Goal: Task Accomplishment & Management: Complete application form

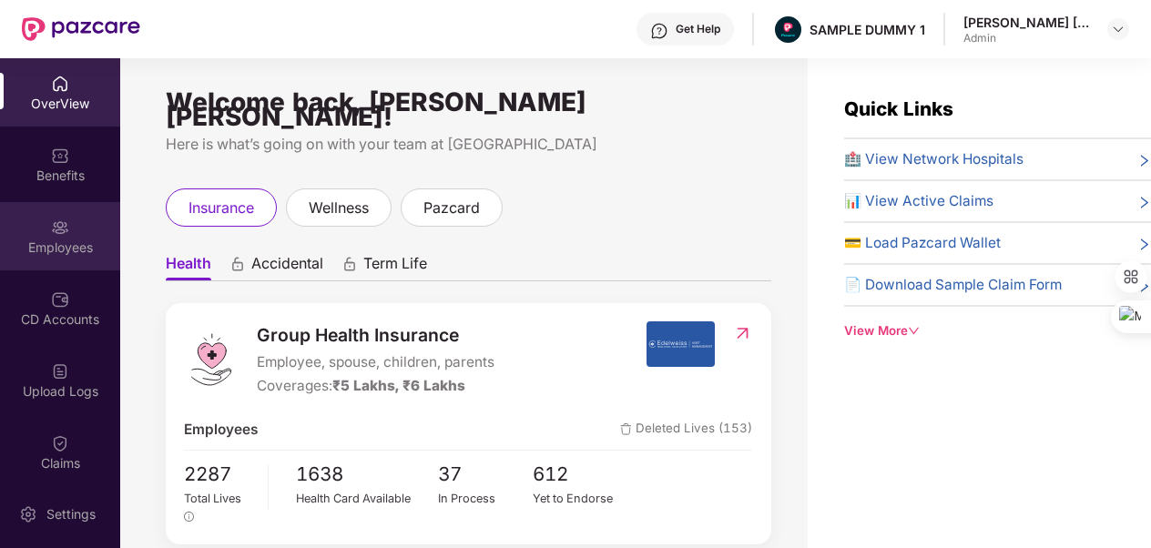
click at [51, 219] on img at bounding box center [60, 228] width 18 height 18
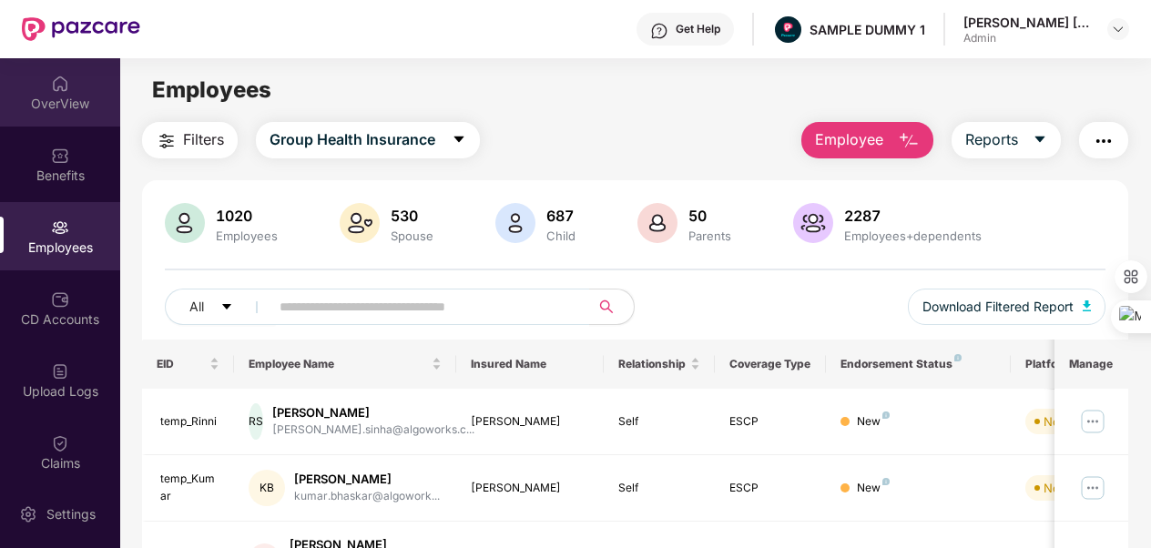
click at [71, 104] on div "OverView" at bounding box center [60, 104] width 120 height 18
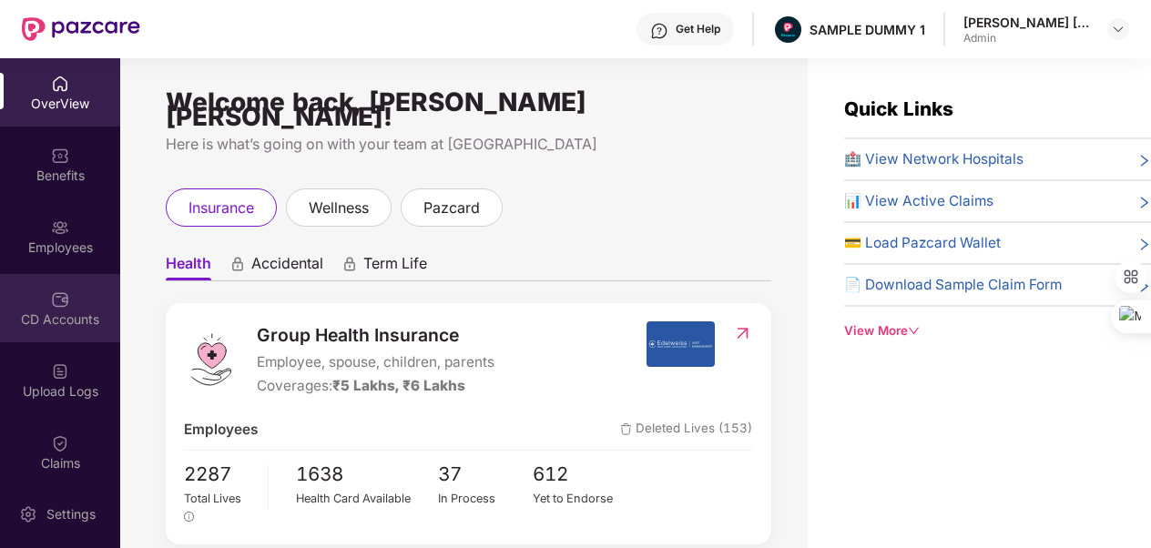
click at [78, 301] on div "CD Accounts" at bounding box center [60, 308] width 120 height 68
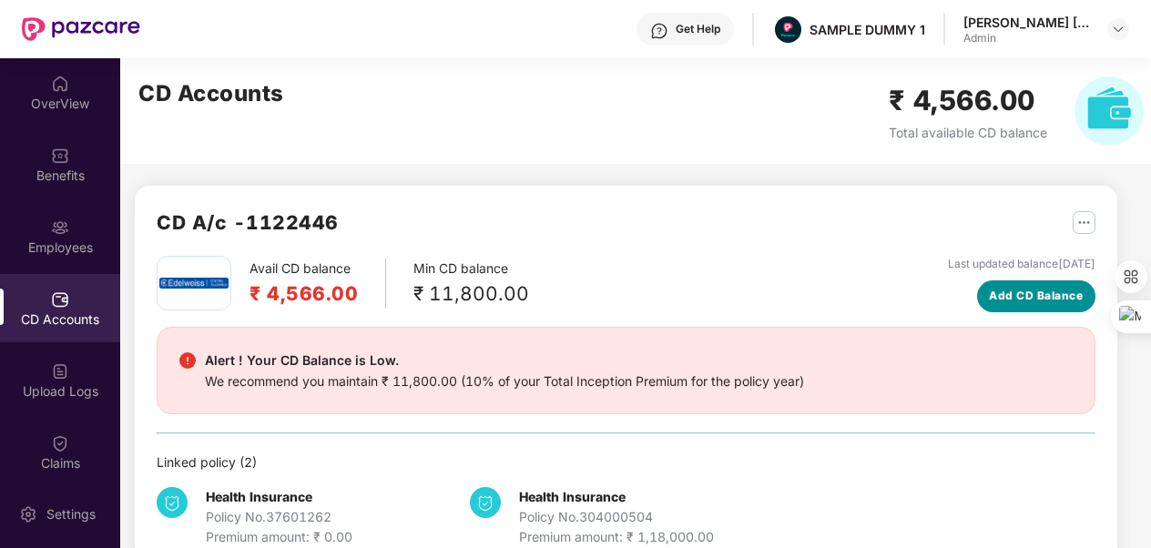
click at [1046, 301] on span "Add CD Balance" at bounding box center [1036, 296] width 94 height 17
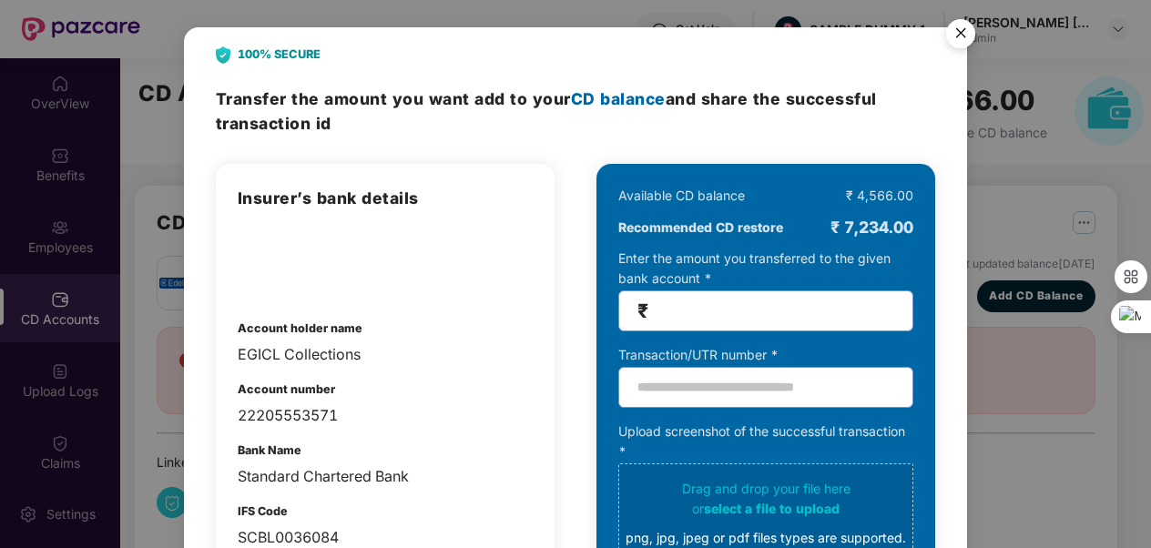
click at [958, 39] on img "Close" at bounding box center [960, 36] width 51 height 51
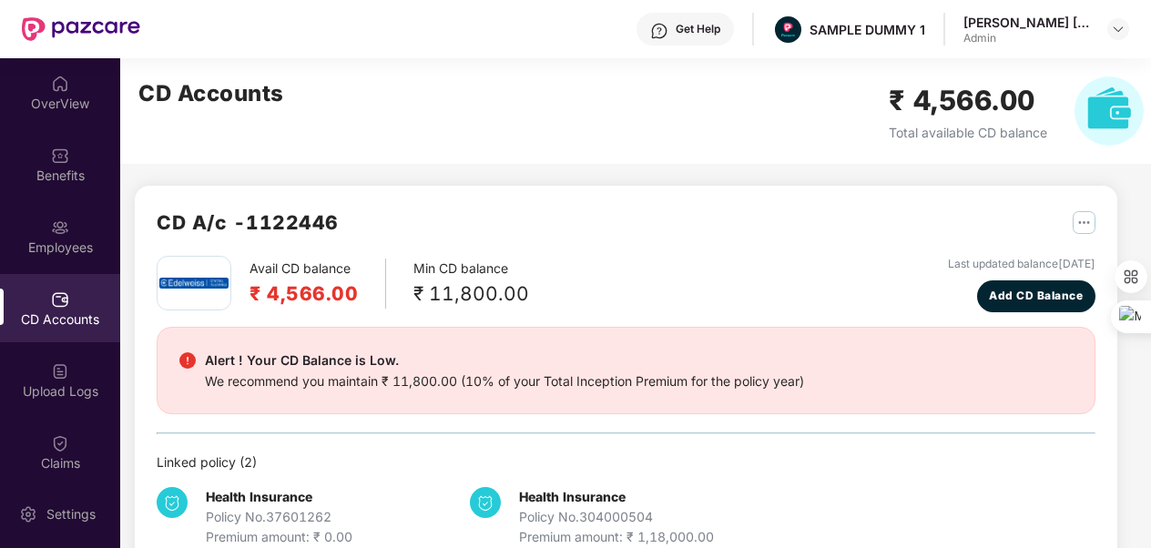
click at [1089, 219] on img "button" at bounding box center [1084, 222] width 23 height 23
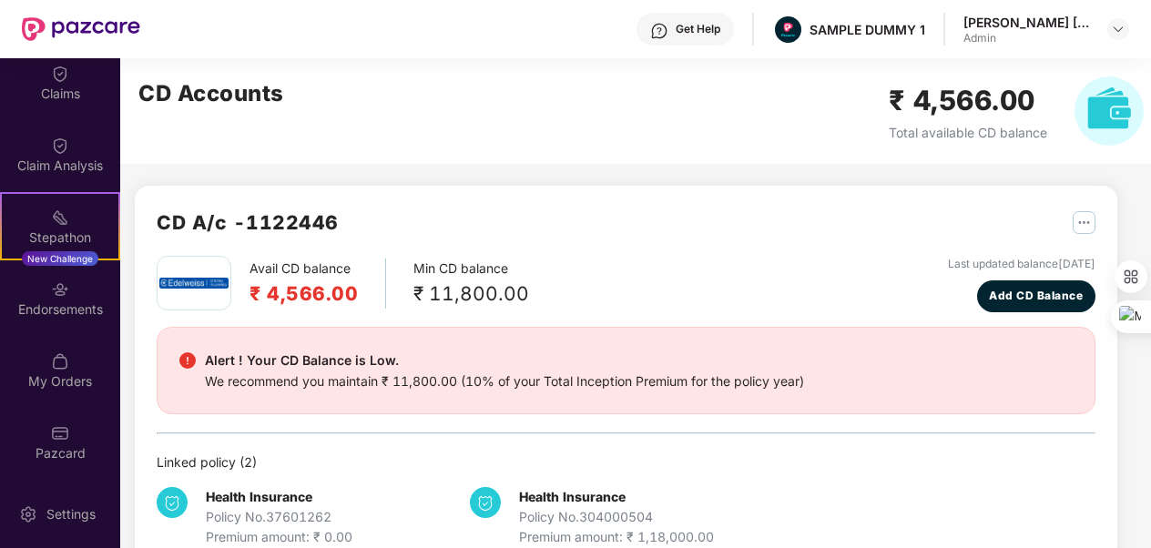
scroll to position [41, 0]
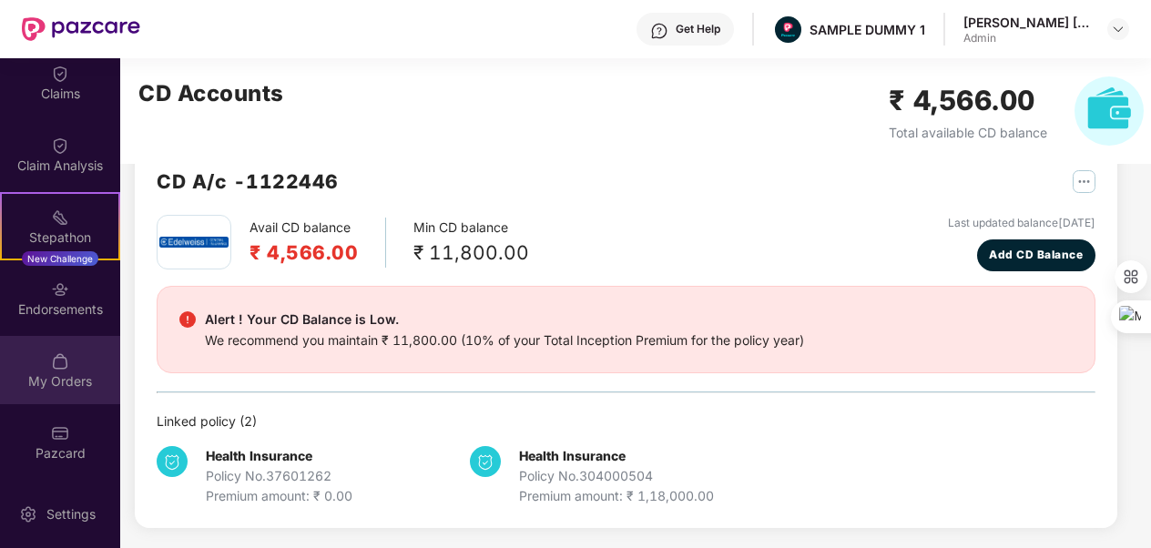
click at [80, 360] on div "My Orders" at bounding box center [60, 370] width 120 height 68
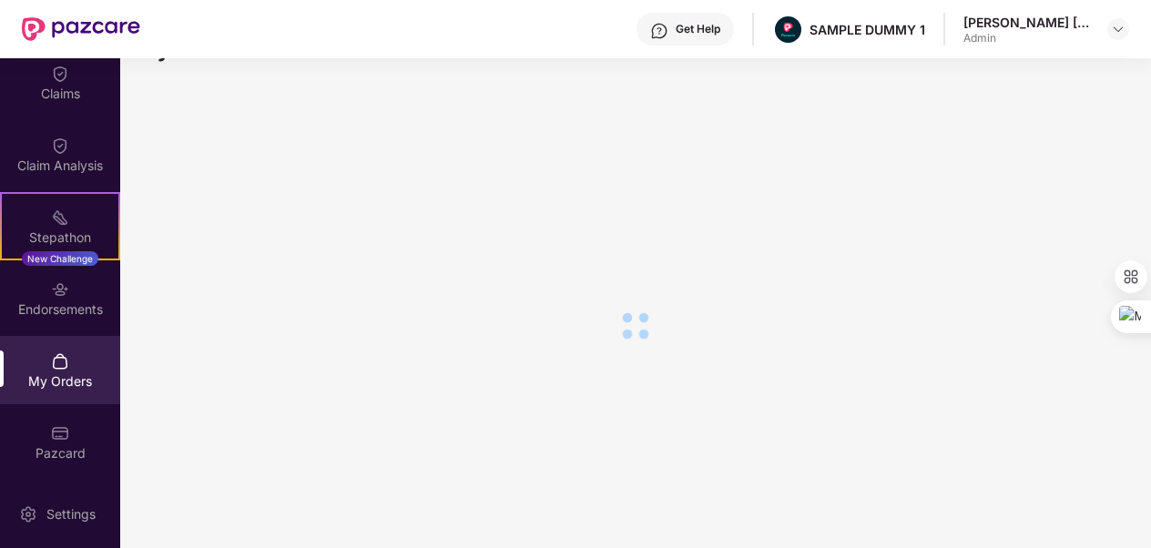
scroll to position [0, 0]
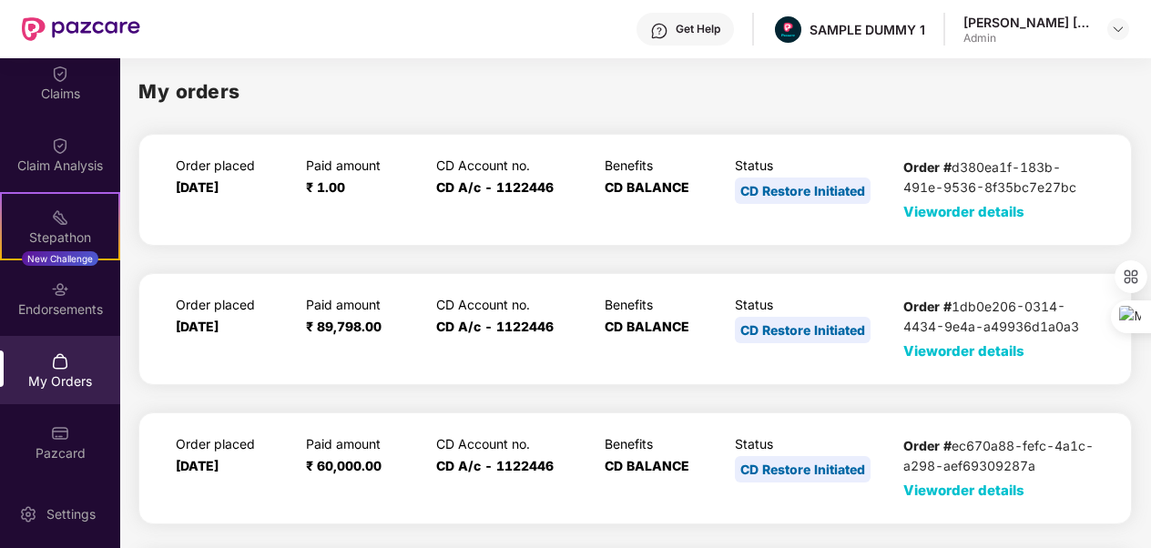
click at [967, 219] on span "View order details" at bounding box center [963, 211] width 121 height 17
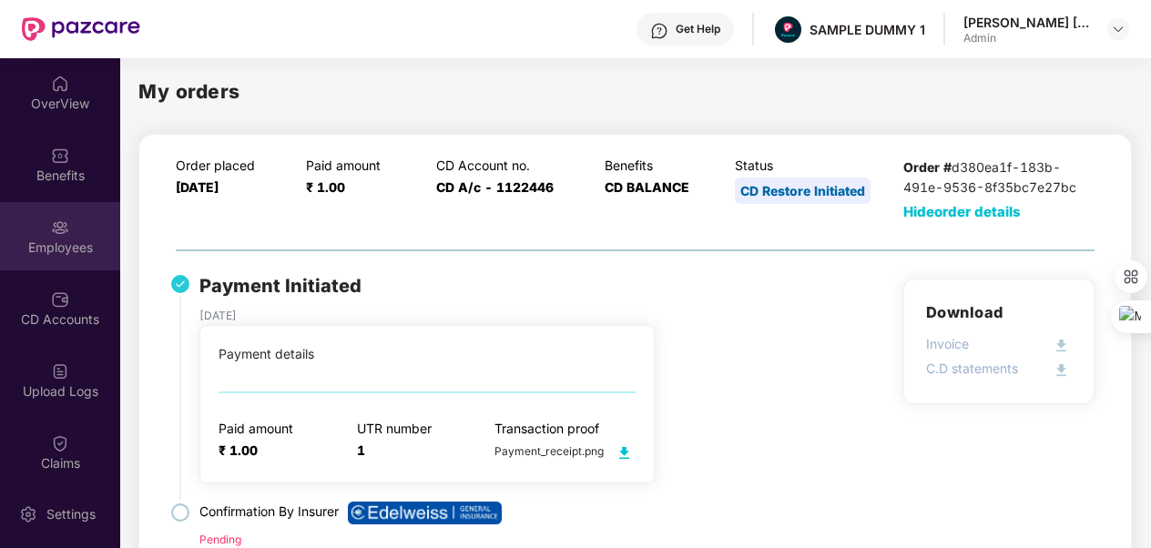
click at [57, 241] on div "Employees" at bounding box center [60, 248] width 120 height 18
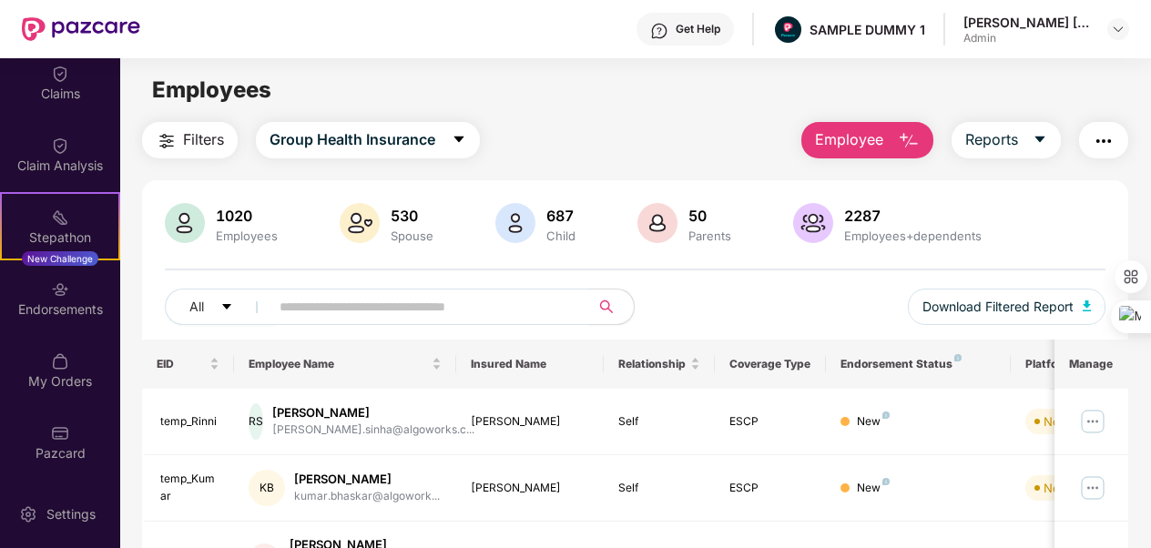
scroll to position [235, 0]
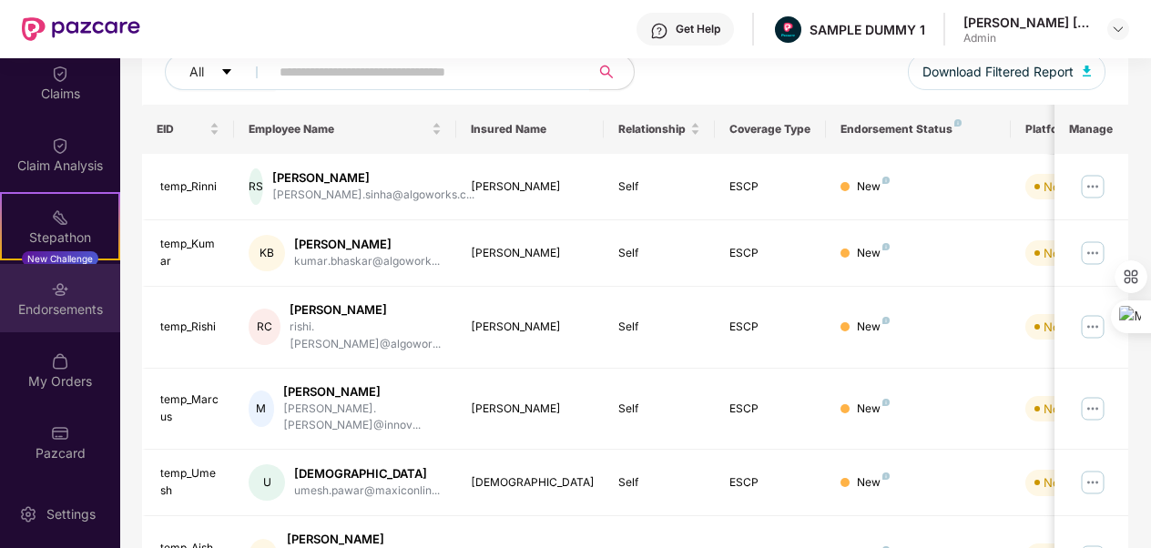
click at [89, 268] on div "Endorsements" at bounding box center [60, 298] width 120 height 68
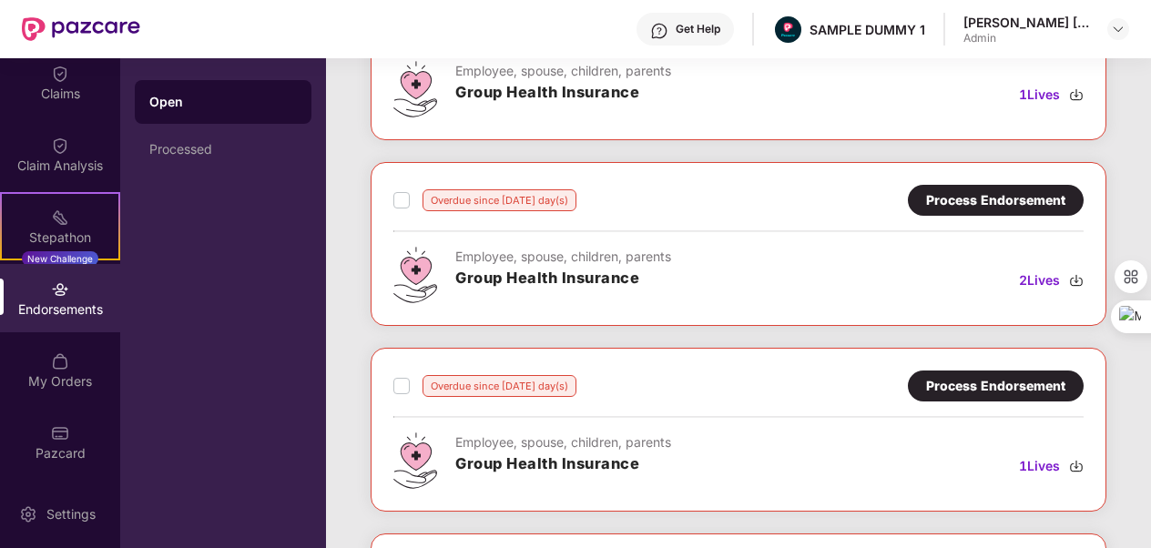
scroll to position [0, 0]
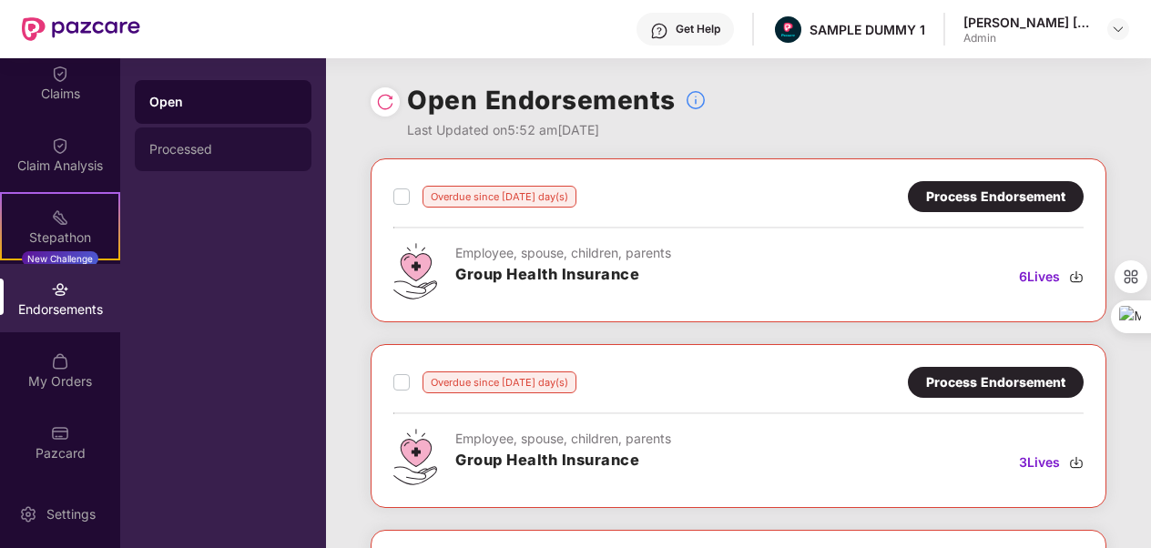
click at [205, 152] on div "Processed" at bounding box center [223, 149] width 148 height 15
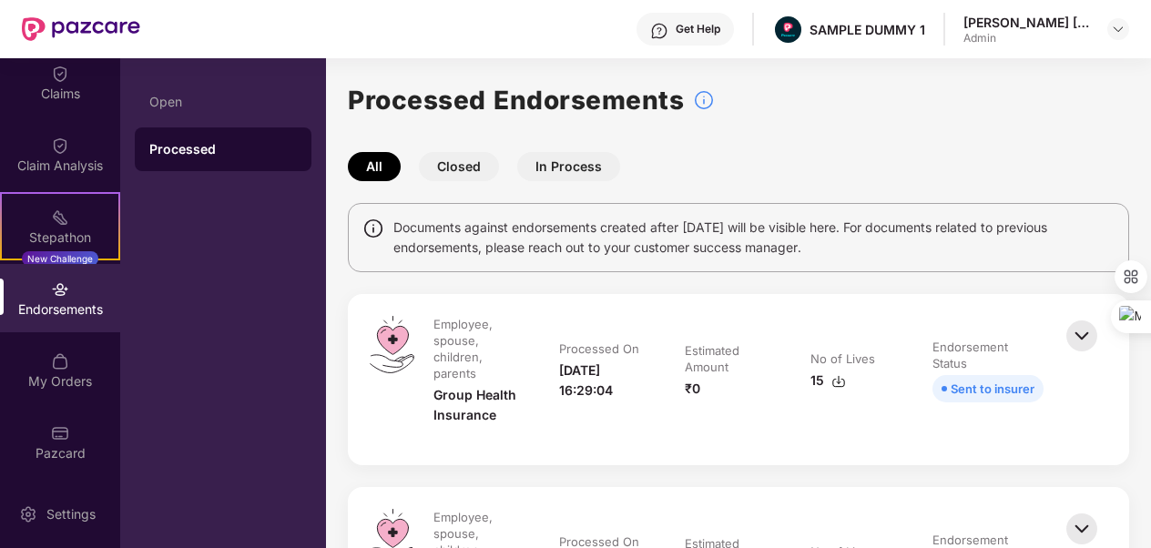
scroll to position [142, 0]
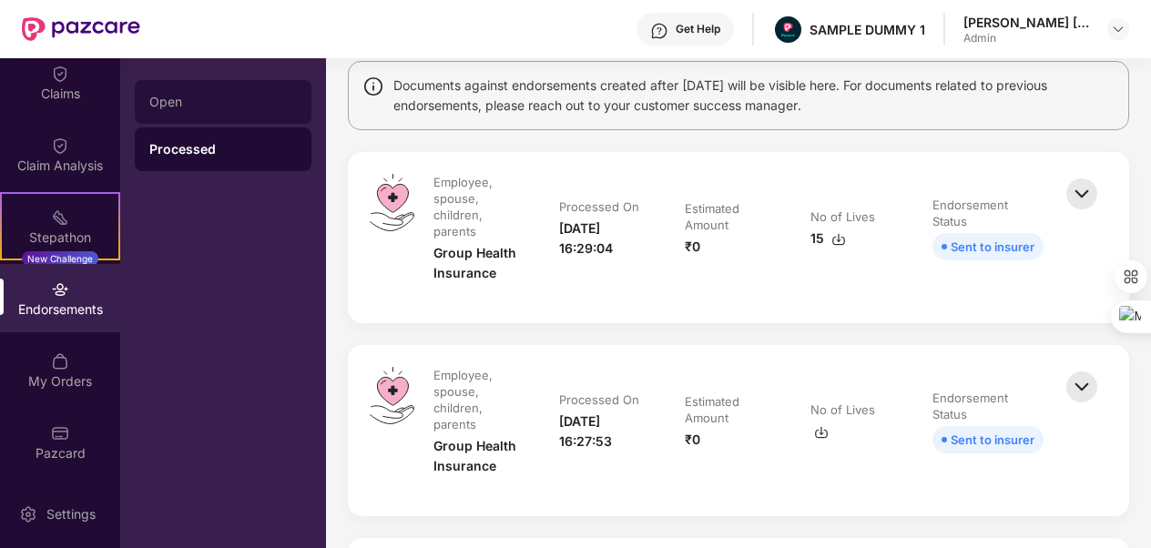
click at [217, 95] on div "Open" at bounding box center [223, 102] width 148 height 15
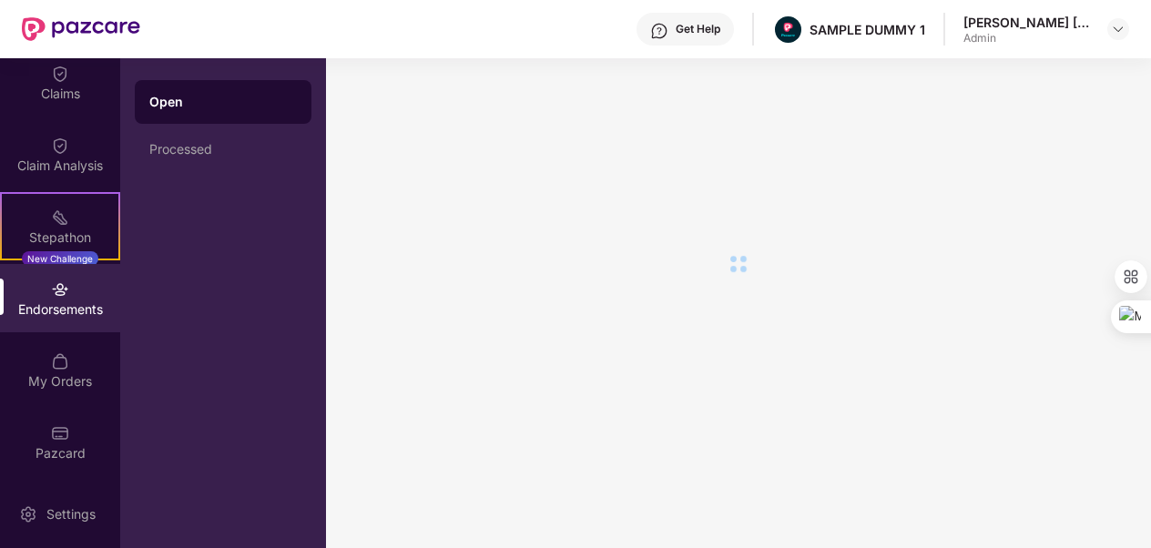
scroll to position [0, 0]
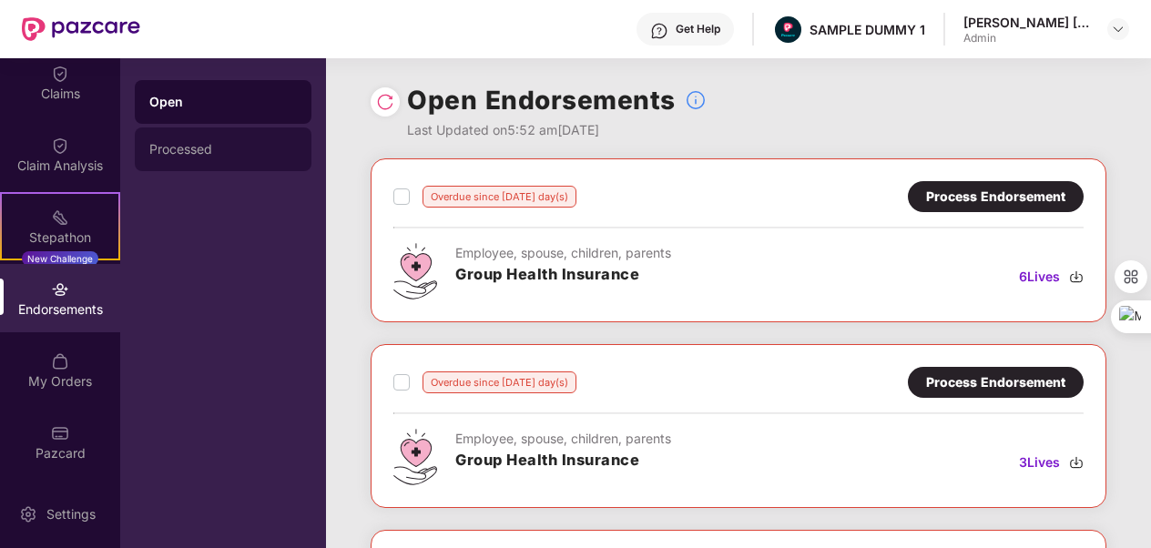
click at [284, 143] on div "Processed" at bounding box center [223, 149] width 148 height 15
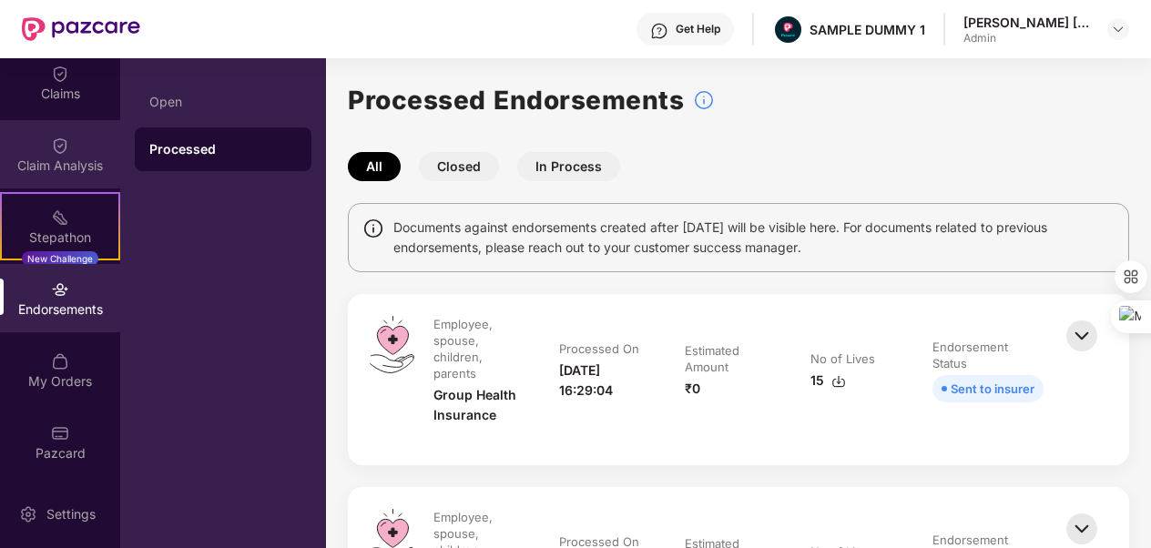
click at [60, 154] on img at bounding box center [60, 146] width 18 height 18
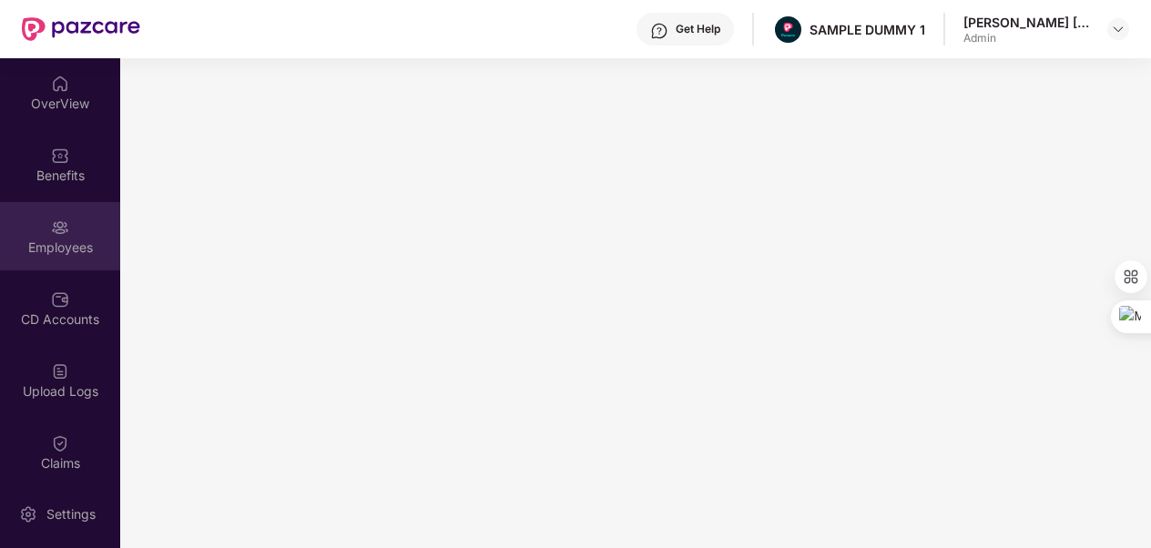
click at [66, 260] on div "Employees" at bounding box center [60, 236] width 120 height 68
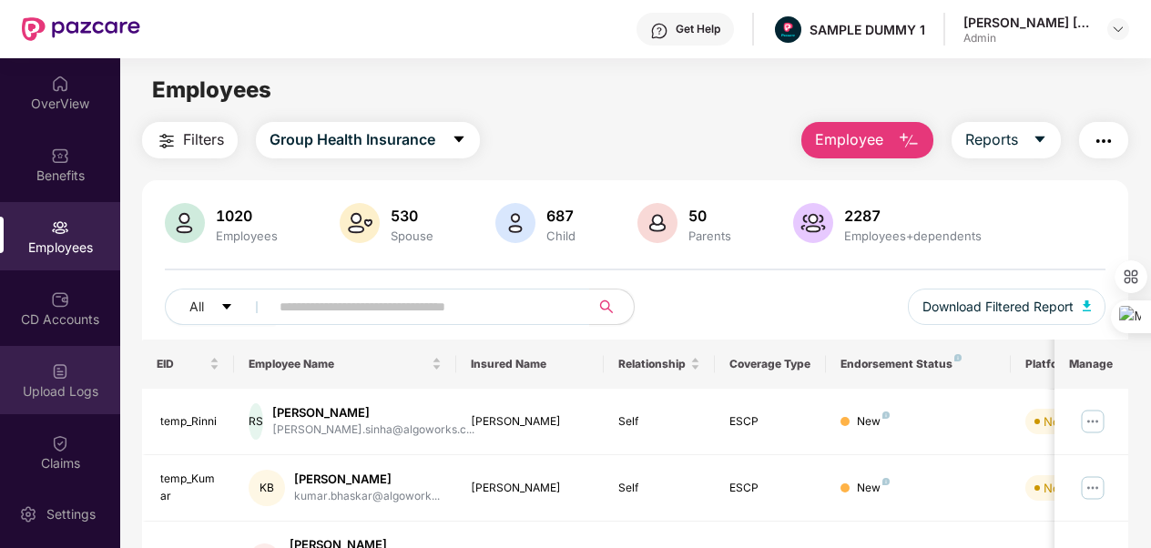
scroll to position [370, 0]
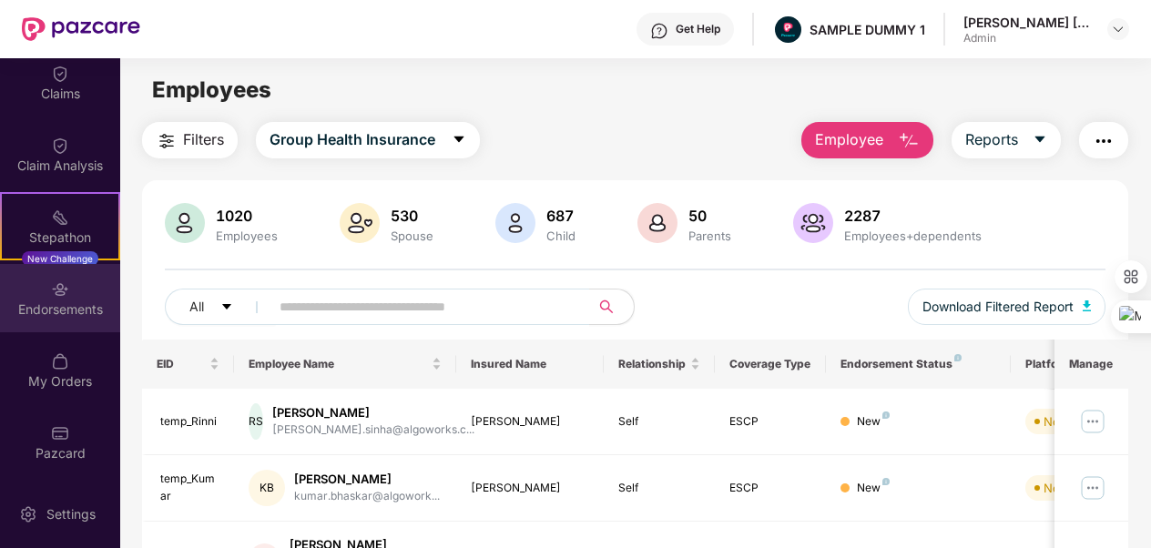
click at [80, 290] on div "Endorsements" at bounding box center [60, 298] width 120 height 68
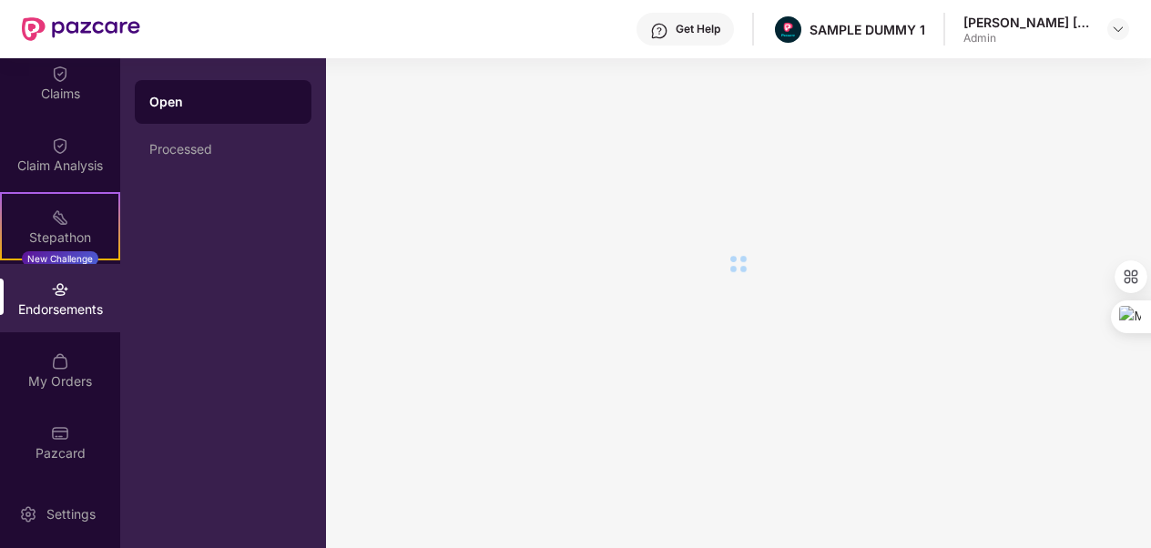
scroll to position [0, 0]
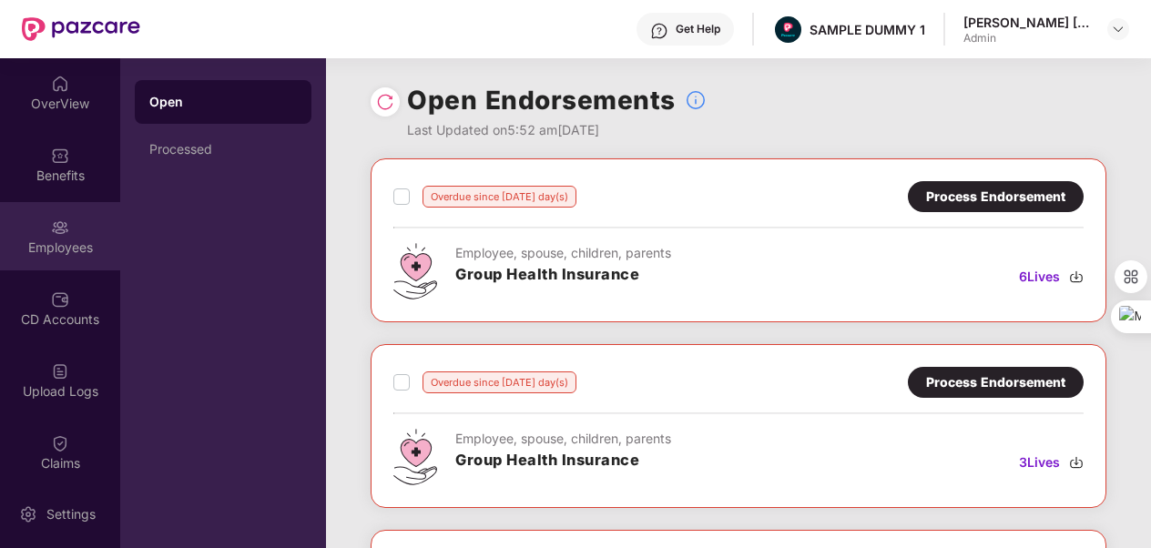
click at [62, 230] on img at bounding box center [60, 228] width 18 height 18
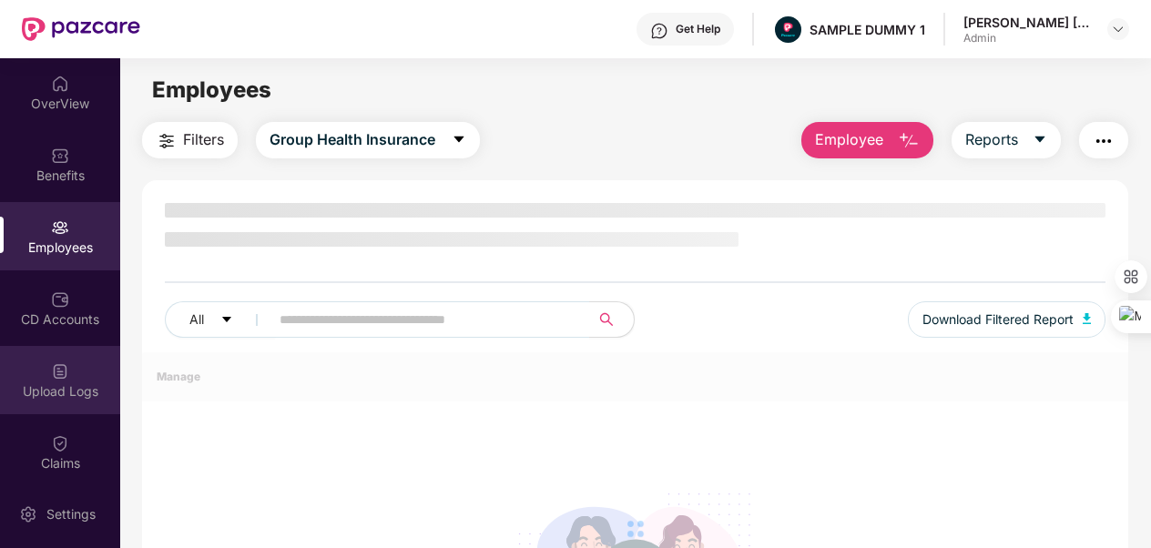
scroll to position [370, 0]
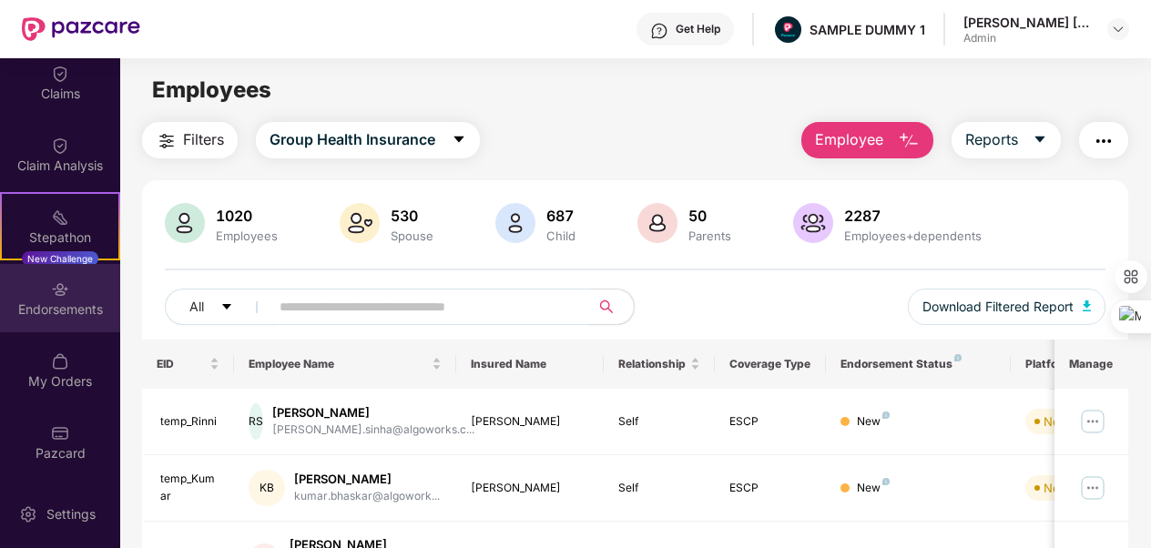
click at [67, 301] on div "Endorsements" at bounding box center [60, 310] width 120 height 18
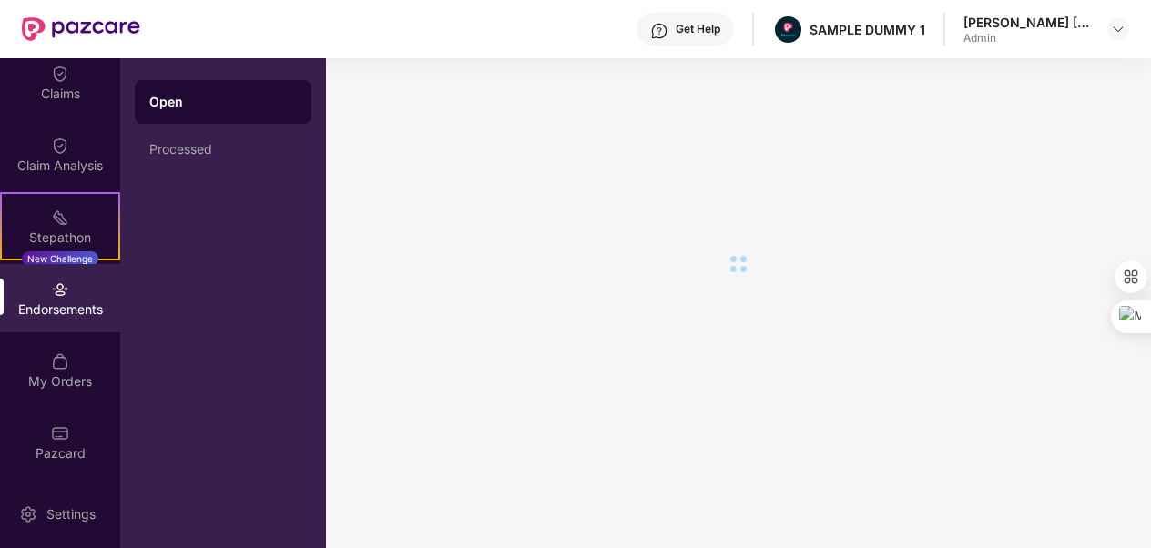
scroll to position [0, 0]
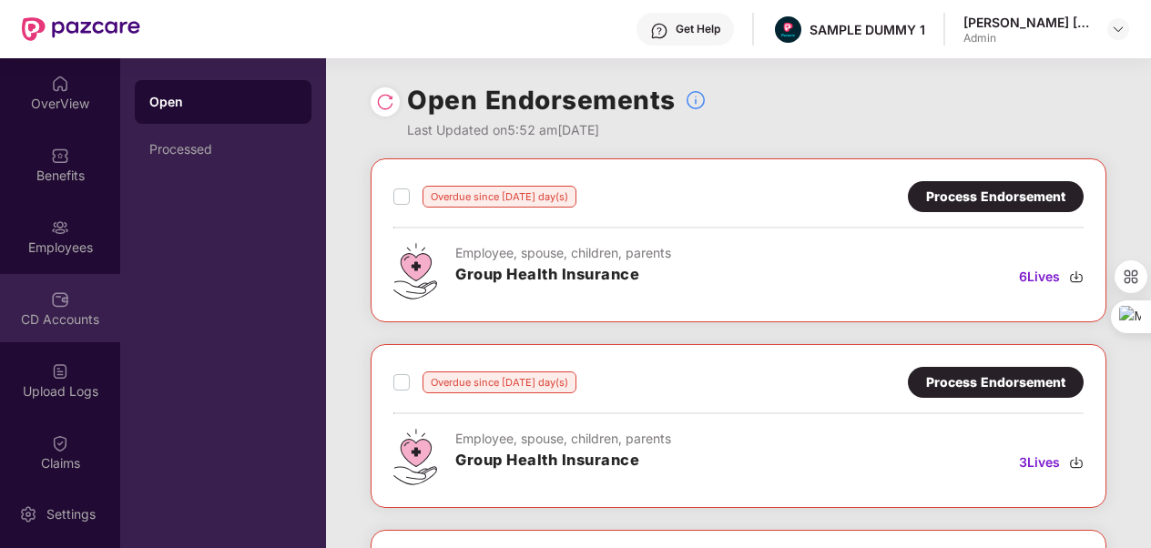
click at [64, 297] on img at bounding box center [60, 299] width 18 height 18
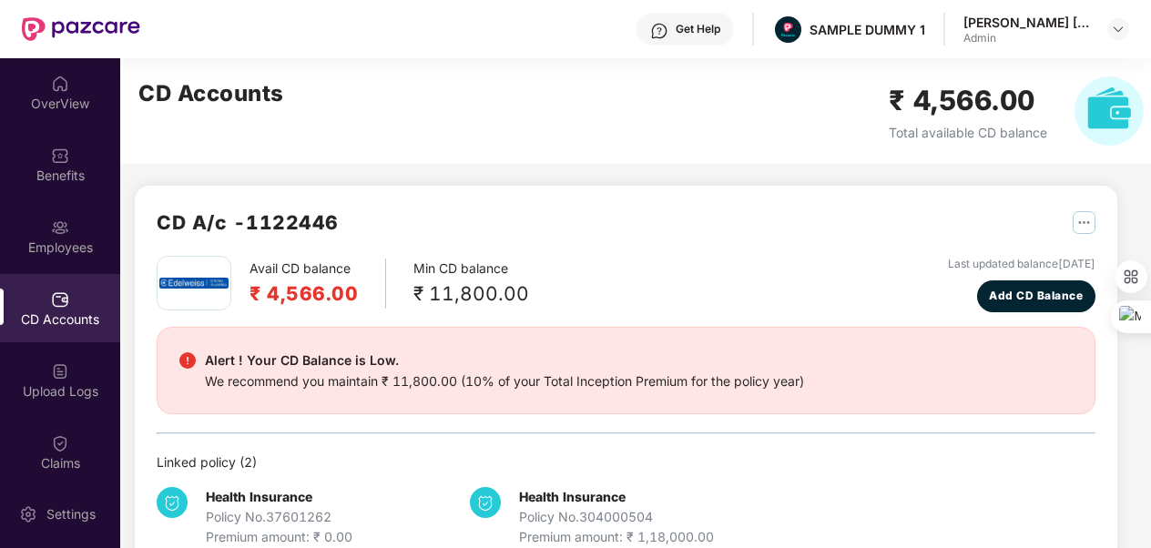
scroll to position [370, 0]
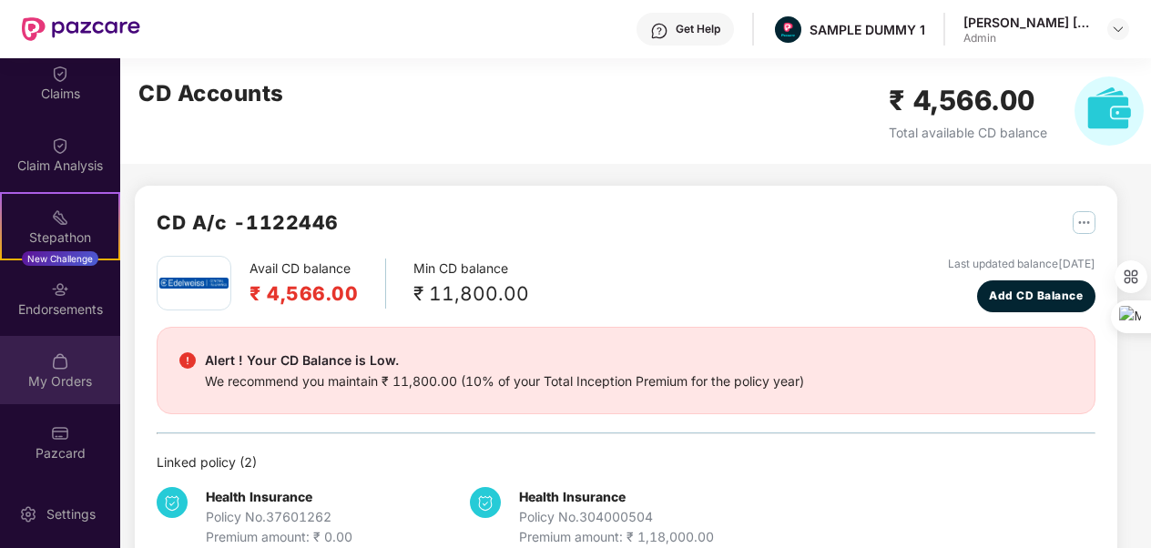
click at [73, 393] on div "My Orders" at bounding box center [60, 370] width 120 height 68
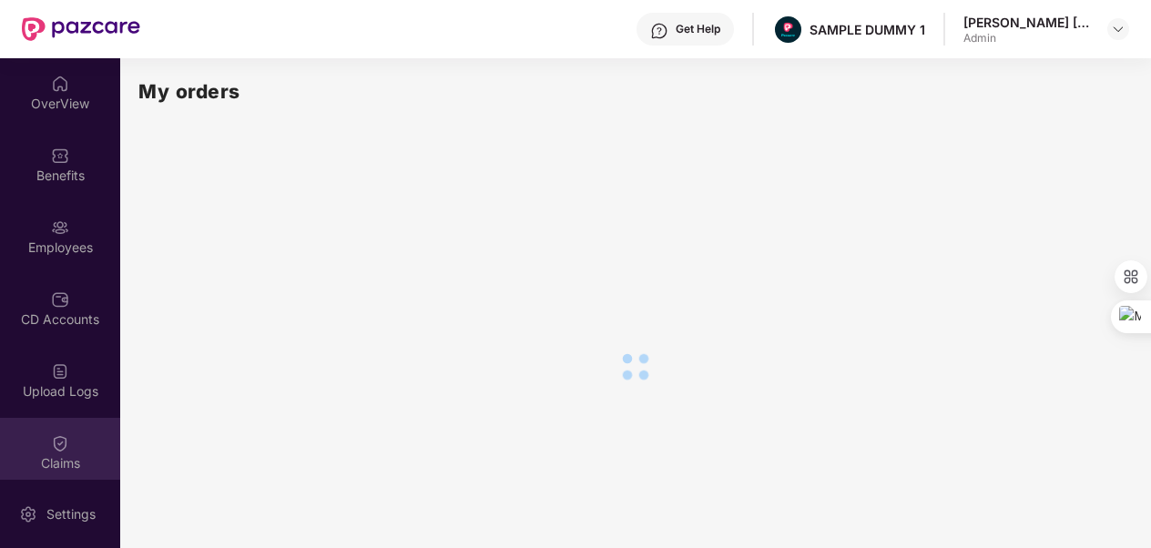
scroll to position [184, 0]
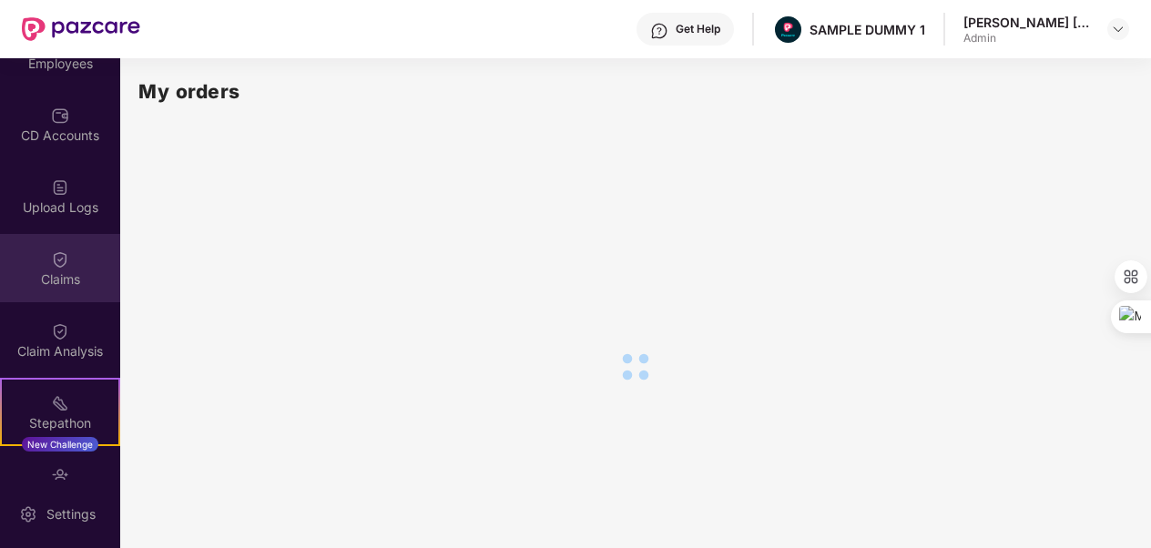
click at [65, 266] on img at bounding box center [60, 259] width 18 height 18
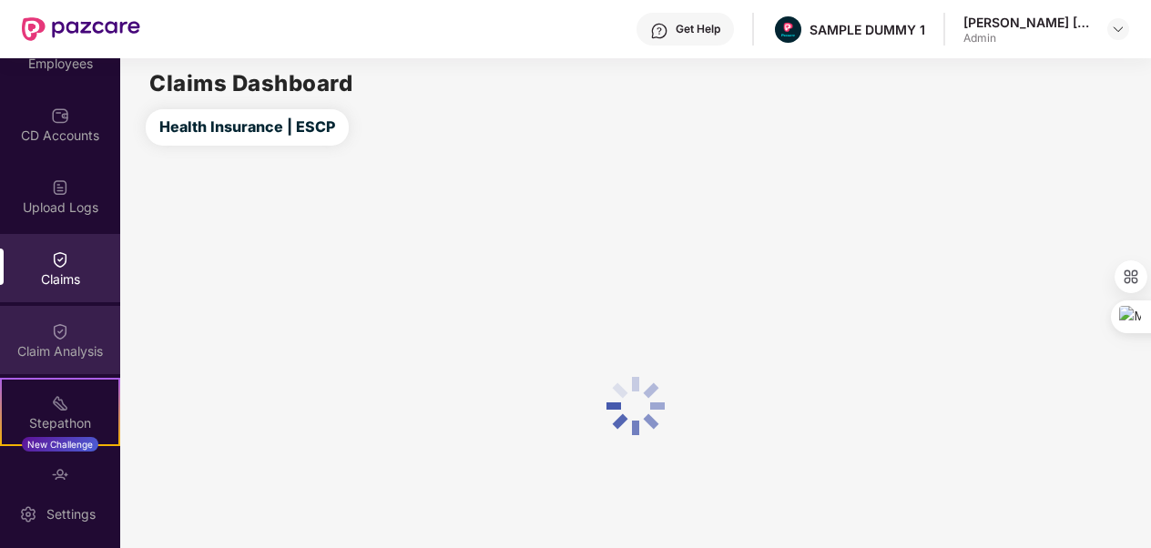
click at [72, 309] on div "Claim Analysis" at bounding box center [60, 340] width 120 height 68
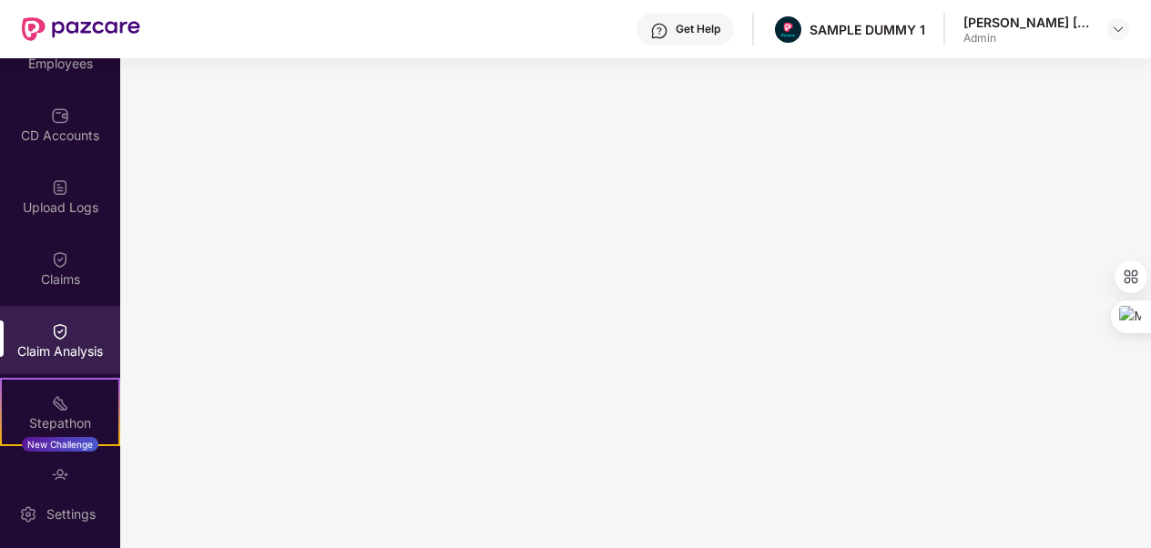
click at [72, 309] on div "Claim Analysis" at bounding box center [60, 340] width 120 height 68
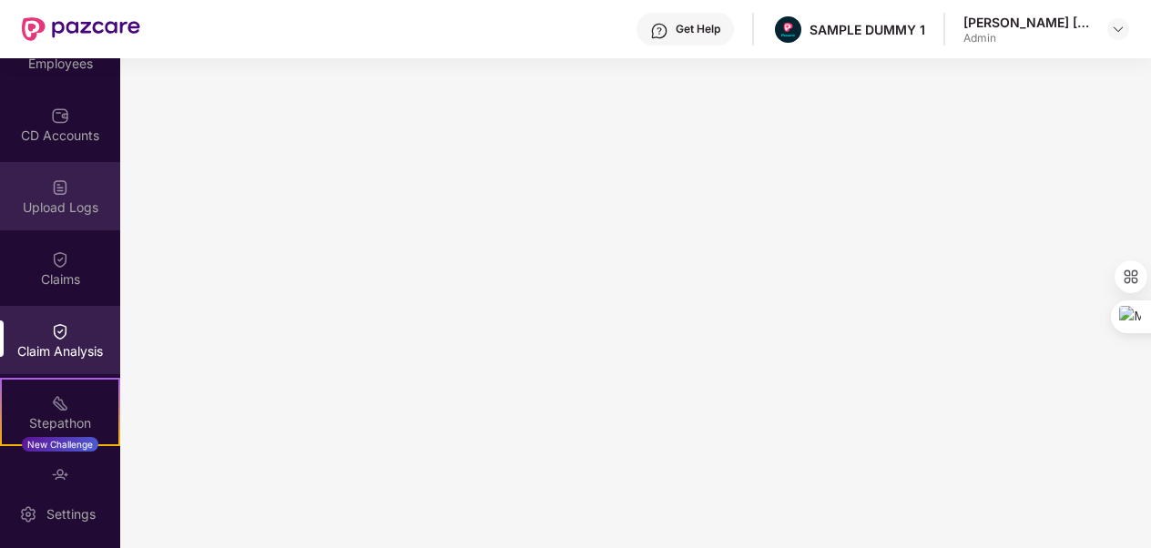
scroll to position [0, 0]
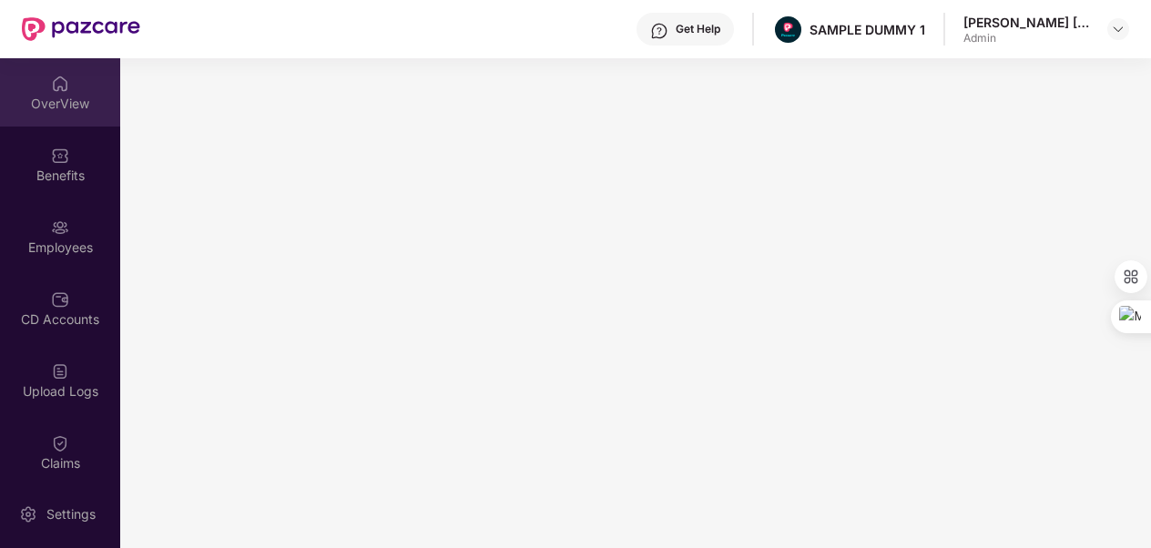
click at [51, 83] on img at bounding box center [60, 84] width 18 height 18
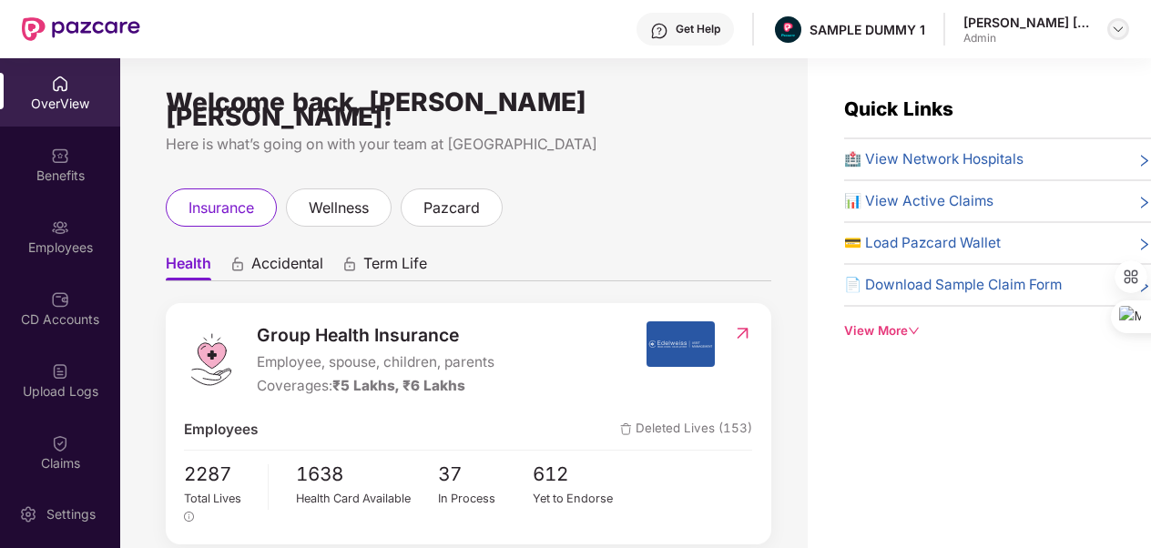
click at [1123, 32] on img at bounding box center [1118, 29] width 15 height 15
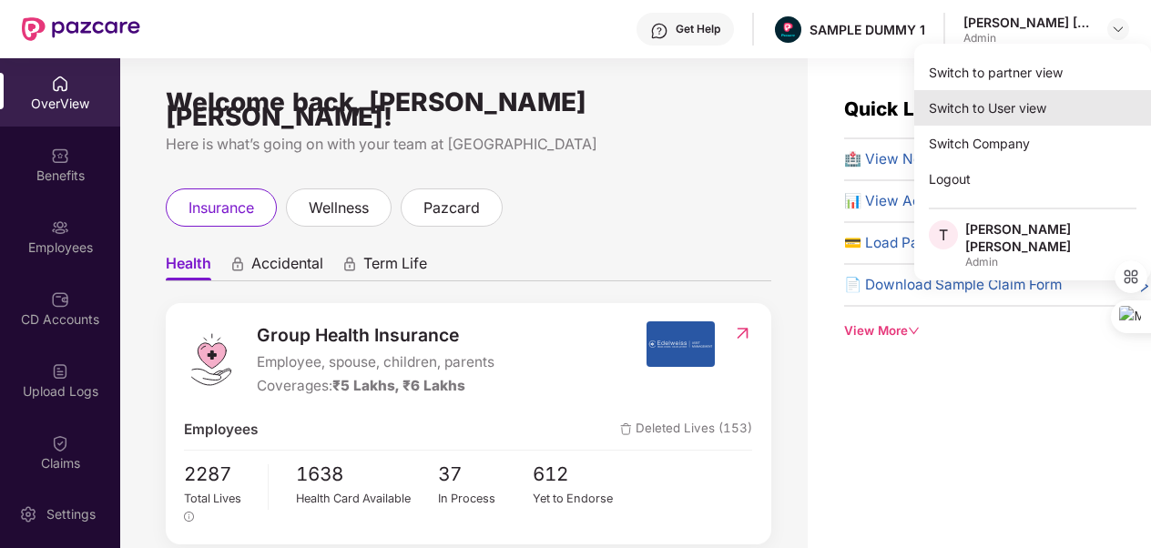
click at [1021, 114] on div "Switch to User view" at bounding box center [1032, 108] width 237 height 36
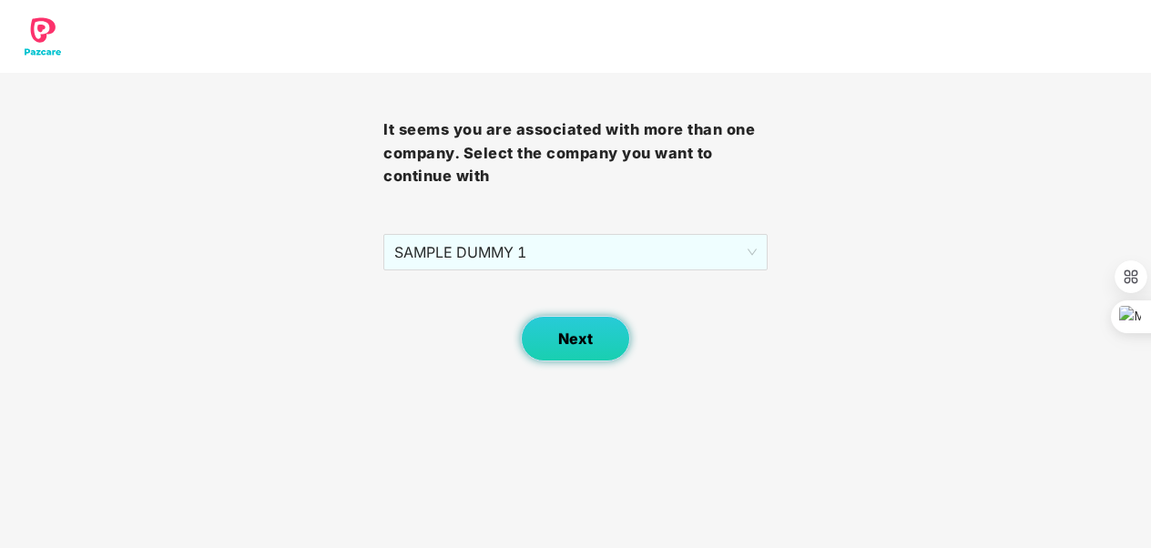
click at [620, 331] on button "Next" at bounding box center [575, 339] width 109 height 46
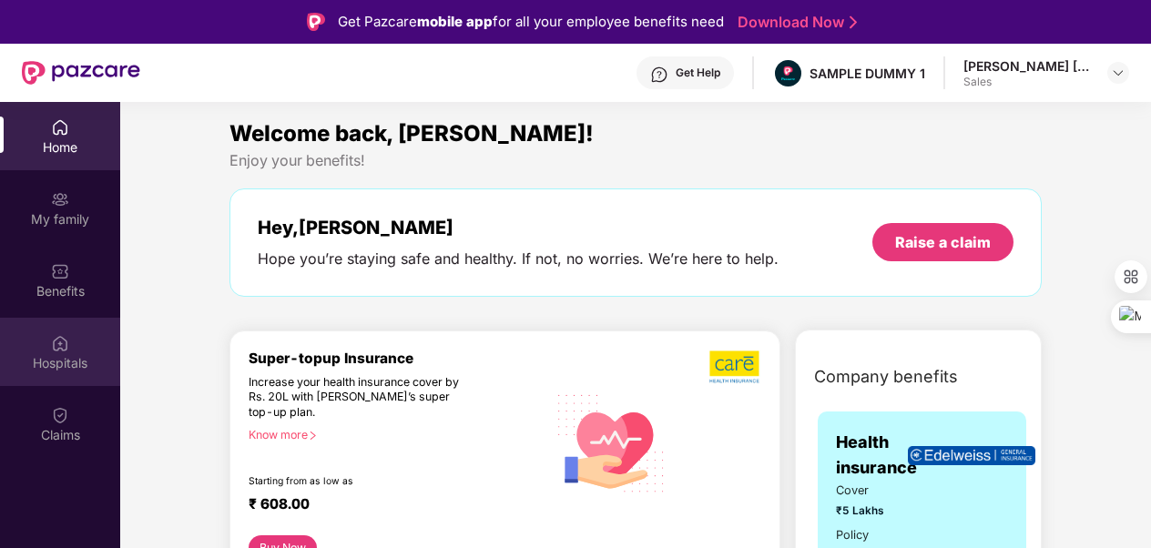
scroll to position [99, 0]
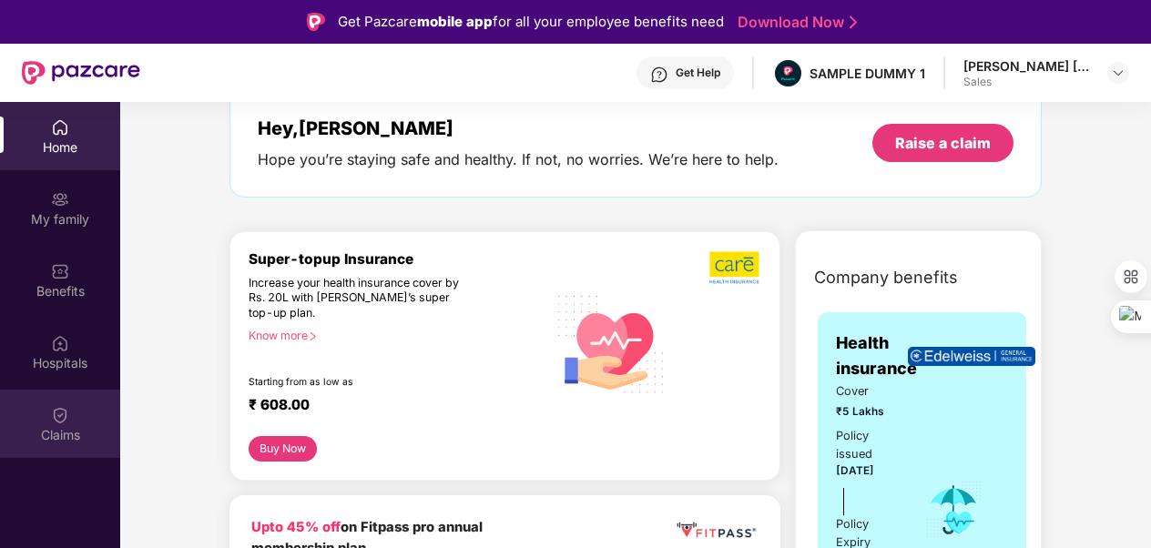
click at [70, 423] on div "Claims" at bounding box center [60, 424] width 120 height 68
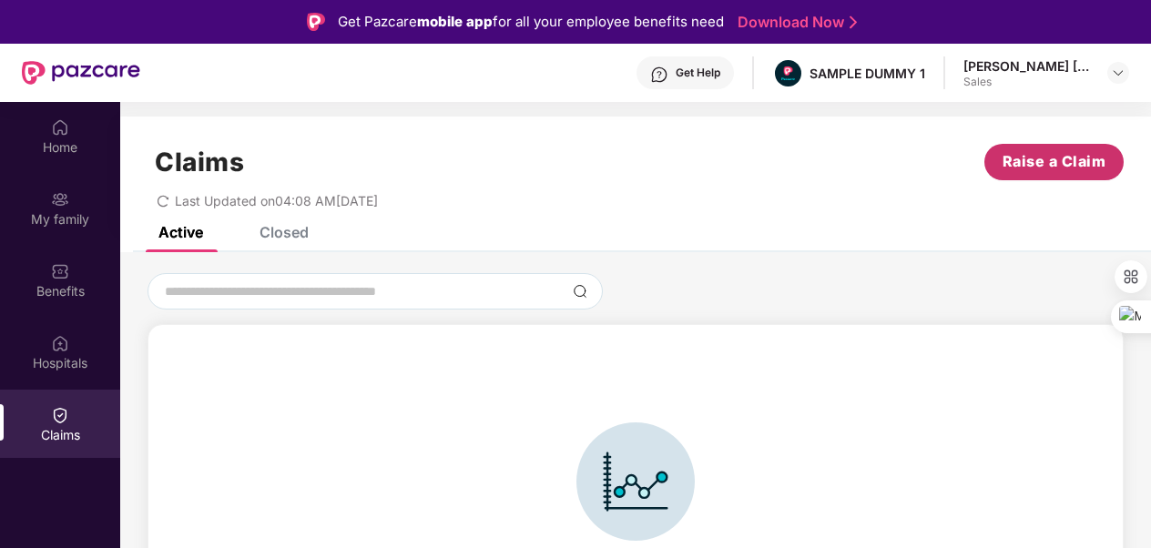
click at [1051, 159] on span "Raise a Claim" at bounding box center [1055, 161] width 104 height 23
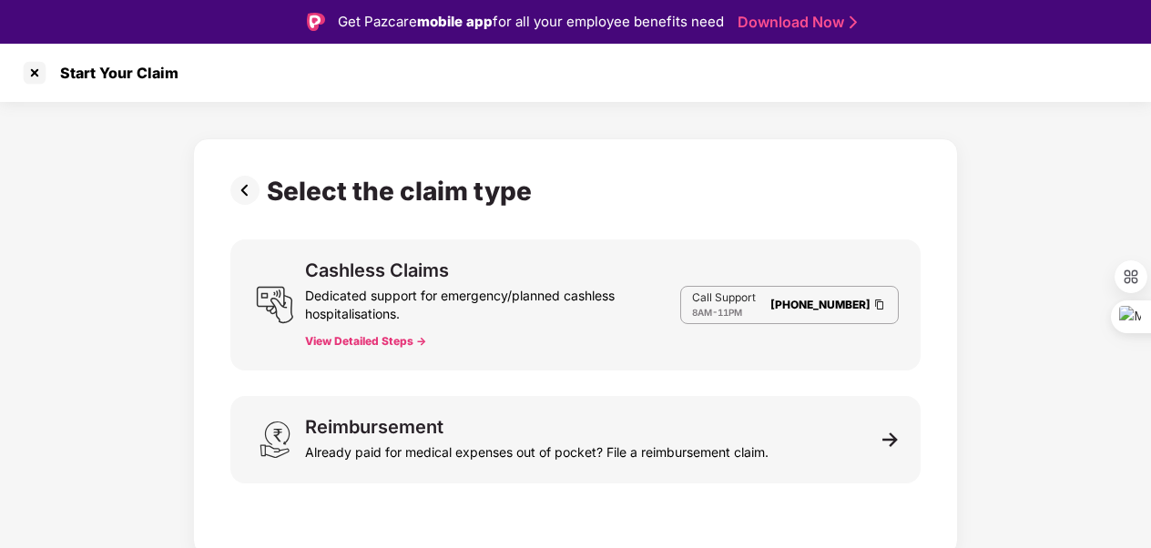
scroll to position [44, 0]
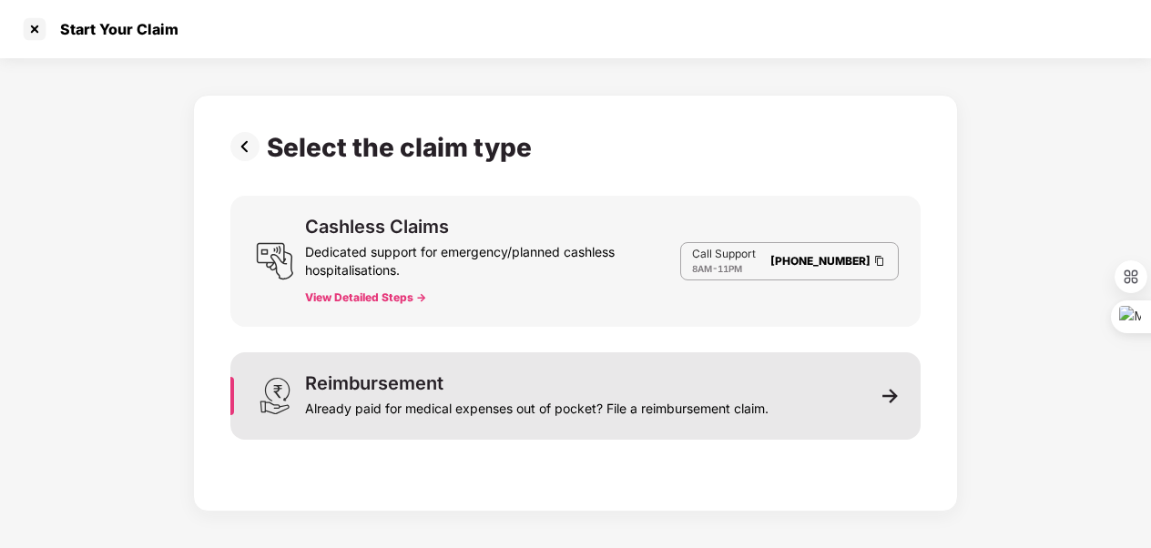
click at [677, 364] on div "Reimbursement Already paid for medical expenses out of pocket? File a reimburse…" at bounding box center [575, 395] width 690 height 87
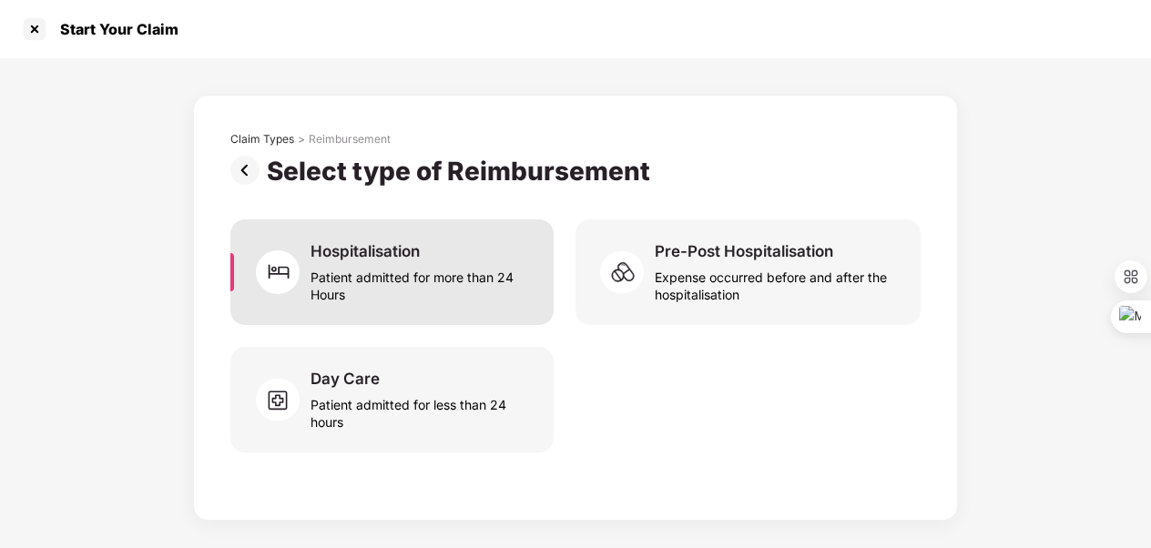
click at [381, 290] on div "Patient admitted for more than 24 Hours" at bounding box center [421, 282] width 221 height 42
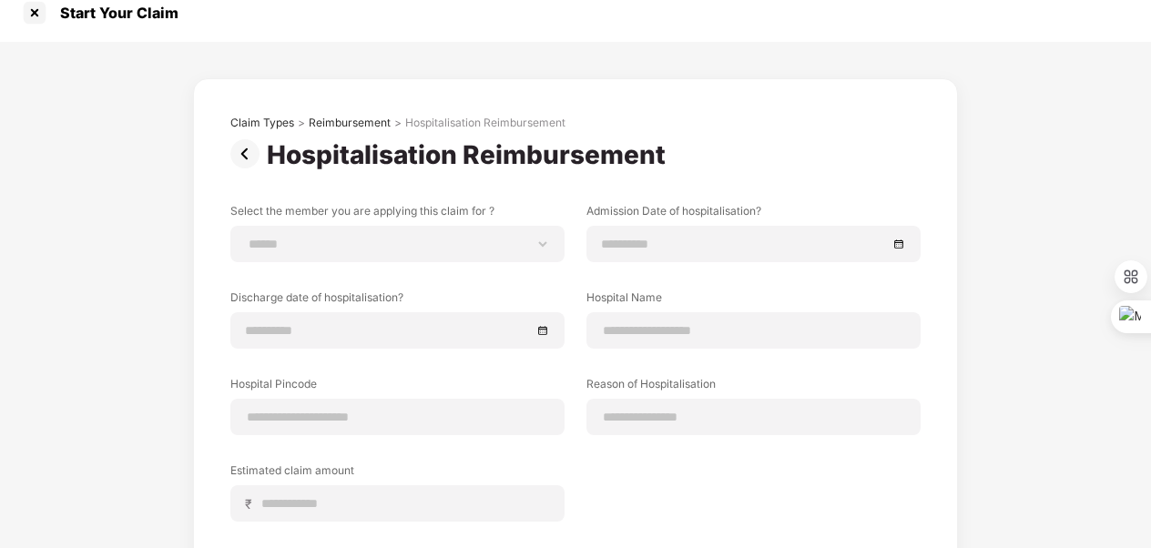
scroll to position [15, 0]
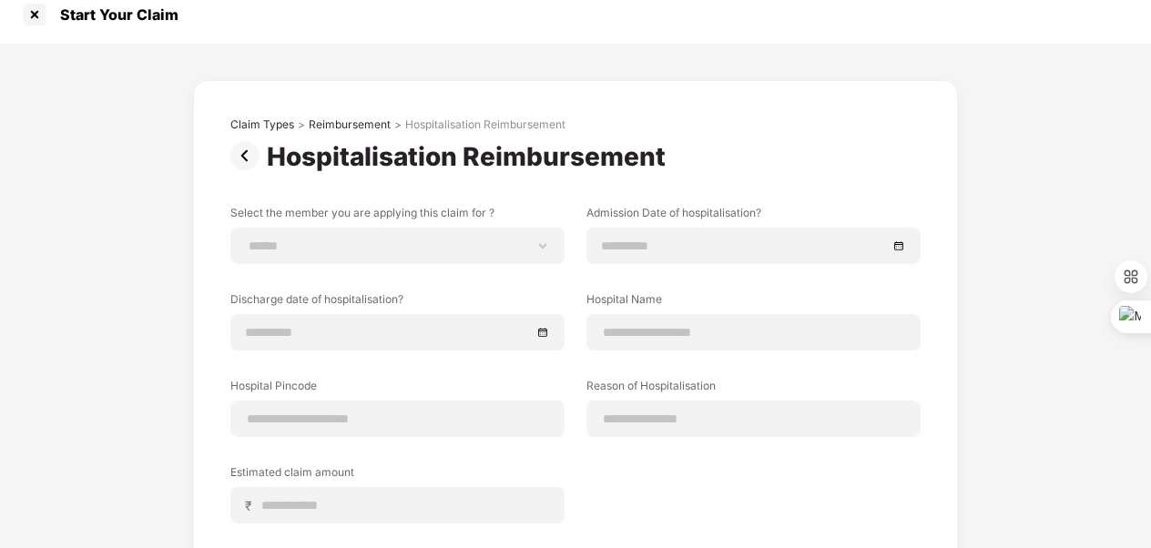
click at [233, 152] on img at bounding box center [248, 155] width 36 height 29
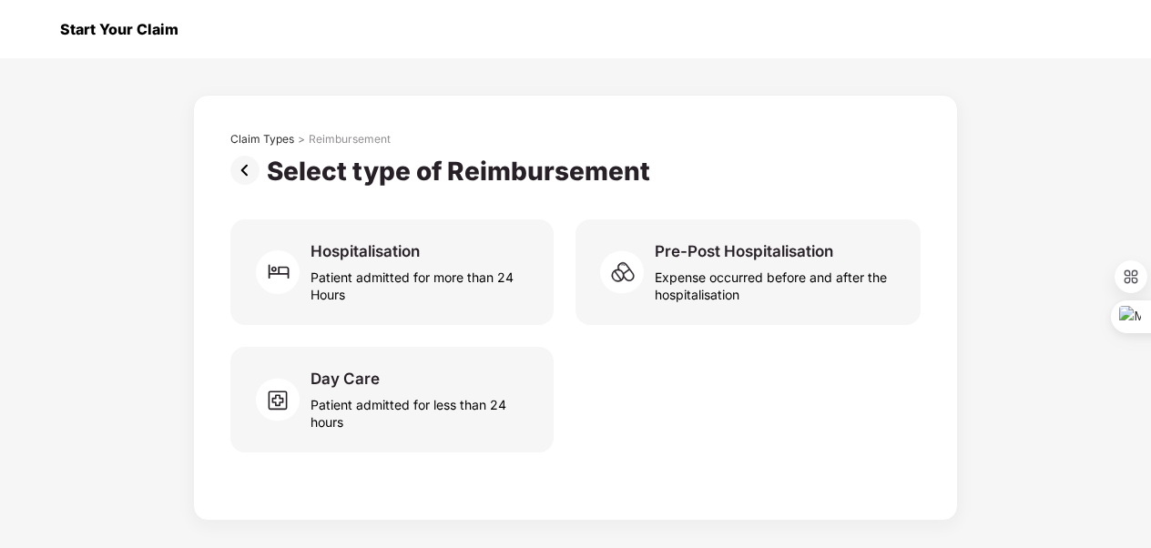
click at [31, 18] on div at bounding box center [34, 29] width 29 height 29
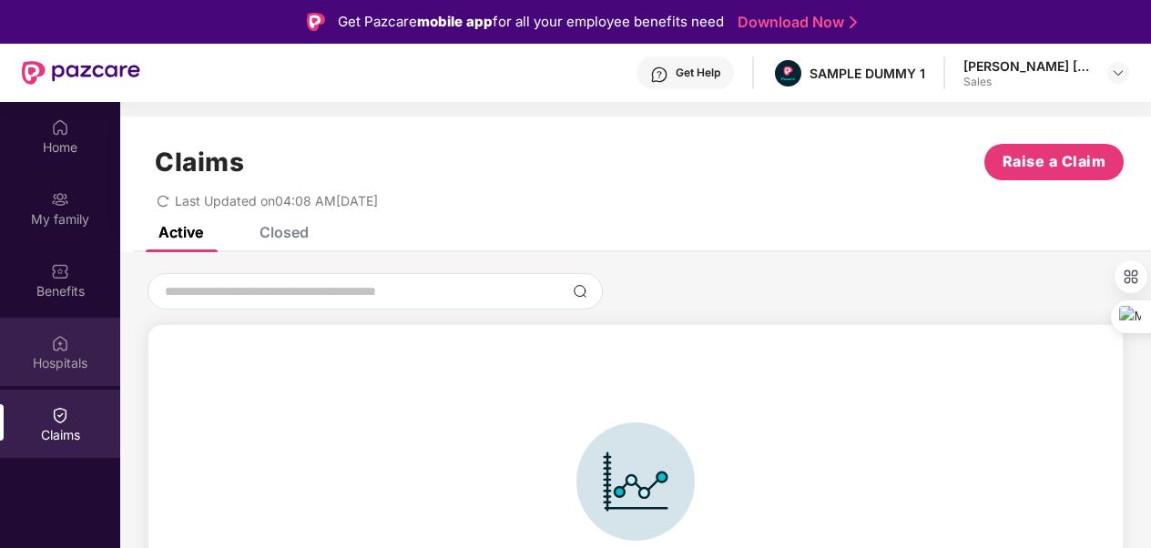
click at [79, 340] on div "Hospitals" at bounding box center [60, 352] width 120 height 68
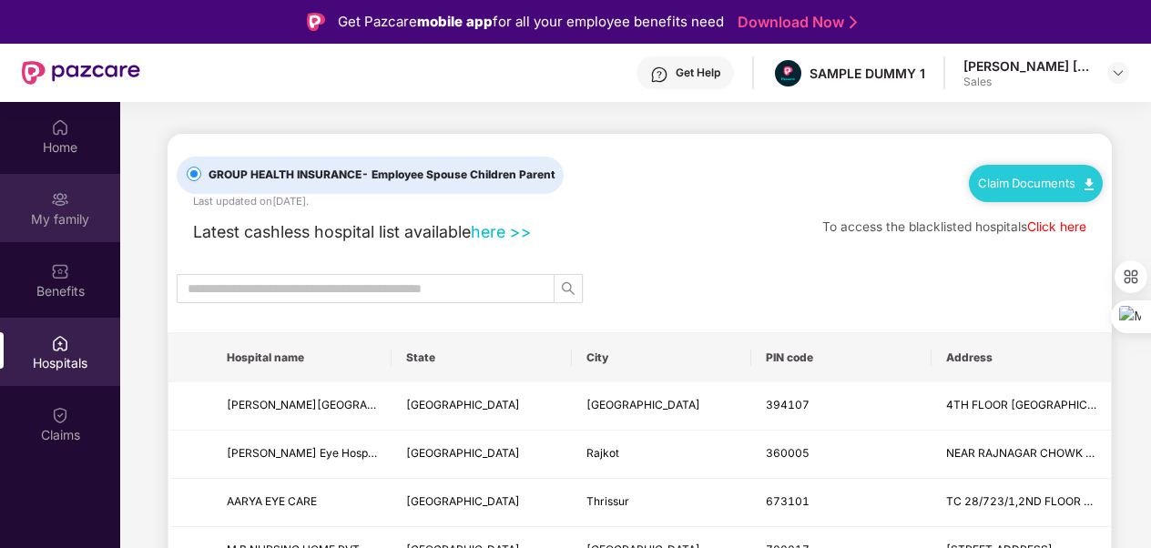
click at [67, 223] on div "My family" at bounding box center [60, 219] width 120 height 18
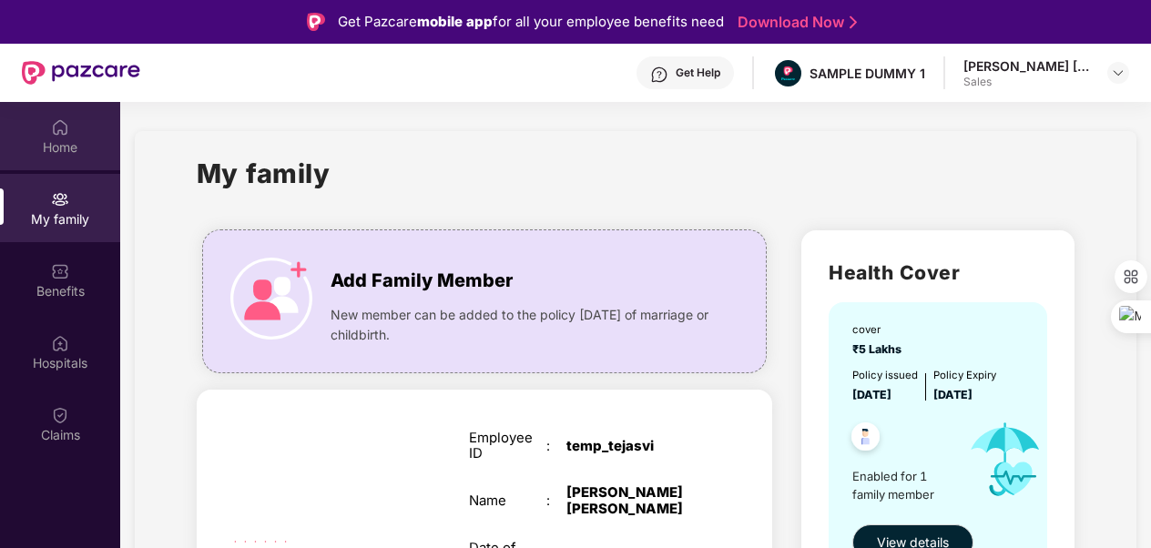
click at [64, 138] on div "Home" at bounding box center [60, 147] width 120 height 18
